Goal: Transaction & Acquisition: Subscribe to service/newsletter

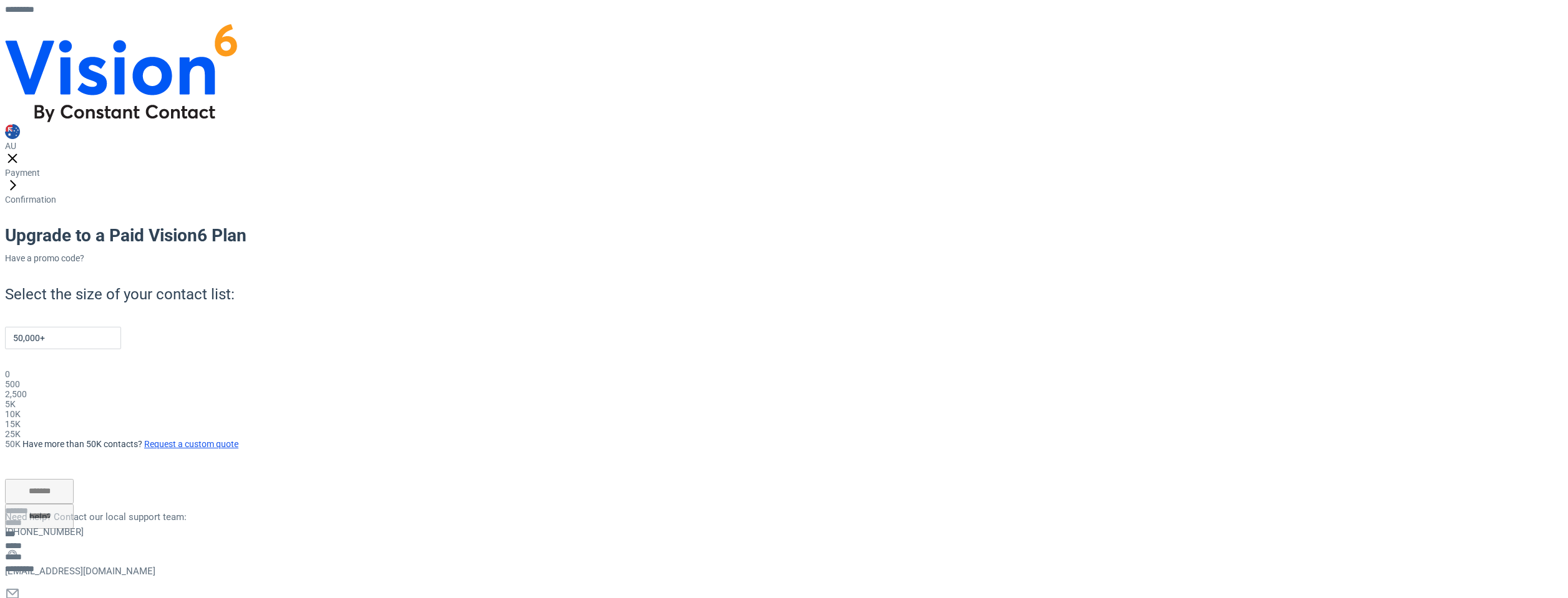
click at [639, 419] on div "15K" at bounding box center [322, 424] width 634 height 10
click at [639, 356] on div "Select the size of your contact list: 50,000+ 0 500 2,500 5K 10K 15K 25K 50K Ha…" at bounding box center [322, 366] width 634 height 165
click at [639, 284] on div "Select the size of your contact list: 50,000+ 0 500 2,500 5K 10K 15K 25K 50K Ha…" at bounding box center [322, 366] width 634 height 165
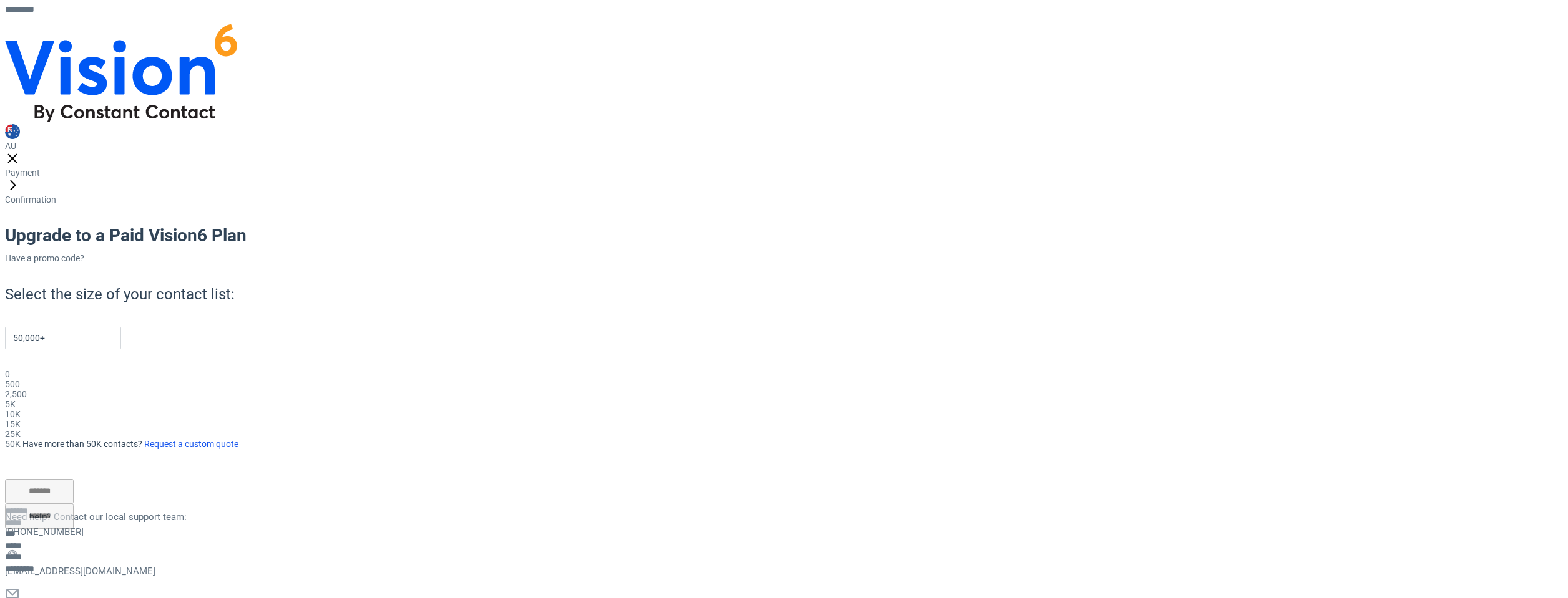
click at [639, 288] on div "Select the size of your contact list: 50,000+ 0 500 2,500 5K 10K 15K 25K 50K Ha…" at bounding box center [322, 366] width 634 height 165
drag, startPoint x: 860, startPoint y: 284, endPoint x: 794, endPoint y: 283, distance: 66.0
click at [639, 284] on div "Select the size of your contact list: 50,000+ 0 500 2,500 5K 10K 15K 25K 50K Ha…" at bounding box center [322, 366] width 634 height 165
click at [59, 597] on link "Billing options" at bounding box center [32, 608] width 54 height 10
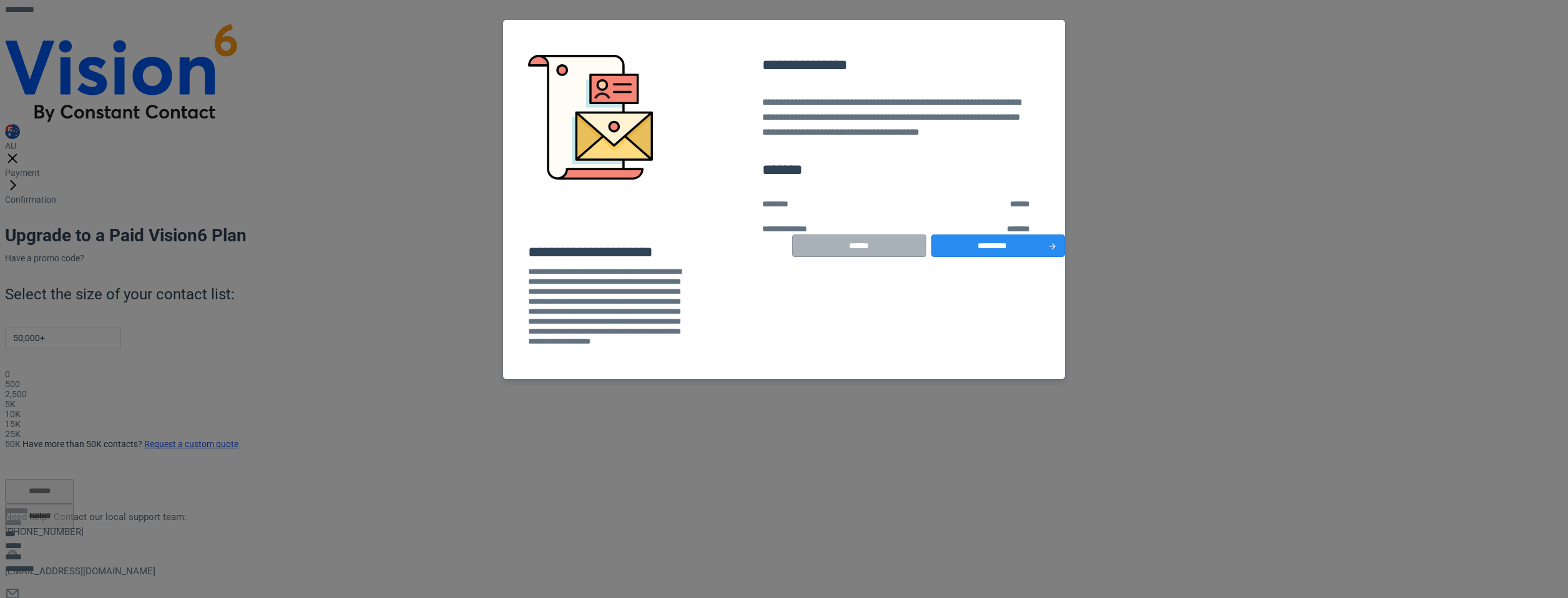
click at [847, 257] on button "******" at bounding box center [859, 246] width 134 height 22
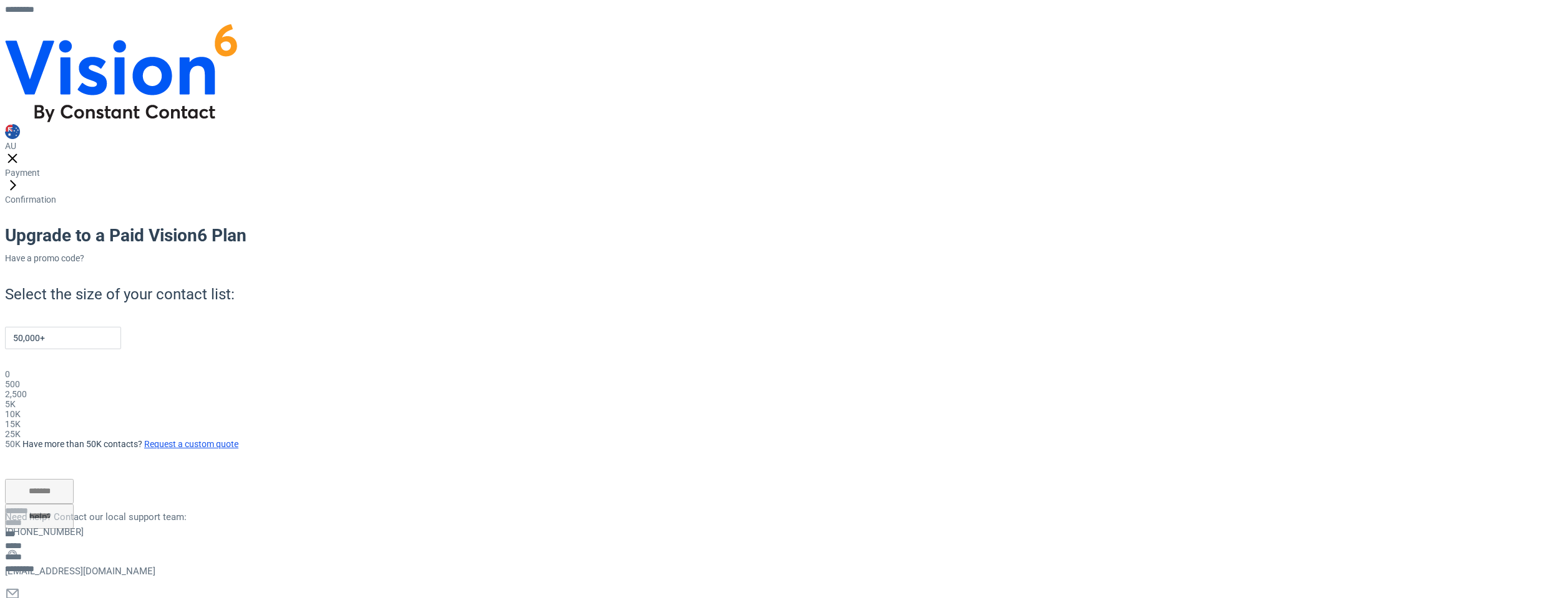
click at [20, 155] on link at bounding box center [12, 160] width 15 height 10
